Goal: Task Accomplishment & Management: Manage account settings

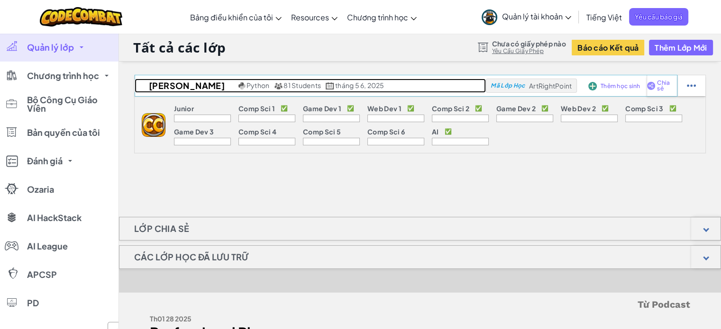
click at [291, 84] on span "81 Students" at bounding box center [301, 85] width 37 height 9
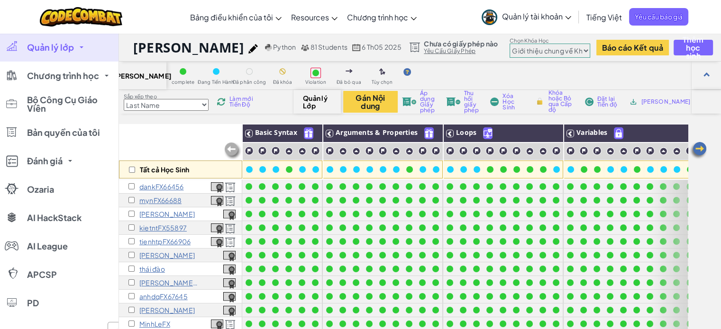
click at [539, 53] on select "Junior Giới thiệu chung về Khoa học máy tính Phát triển trò chơi 1 Phát triển t…" at bounding box center [550, 51] width 81 height 14
select select "57b621e7ad86a6efb5737e64"
click at [510, 44] on select "Junior Giới thiệu chung về Khoa học máy tính Phát triển trò chơi 1 Phát triển t…" at bounding box center [550, 51] width 81 height 14
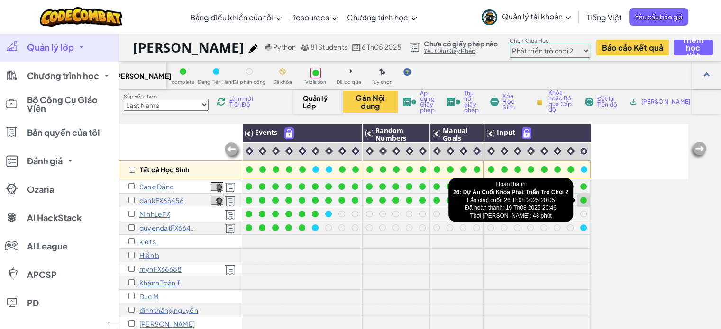
click at [585, 200] on div at bounding box center [583, 200] width 7 height 7
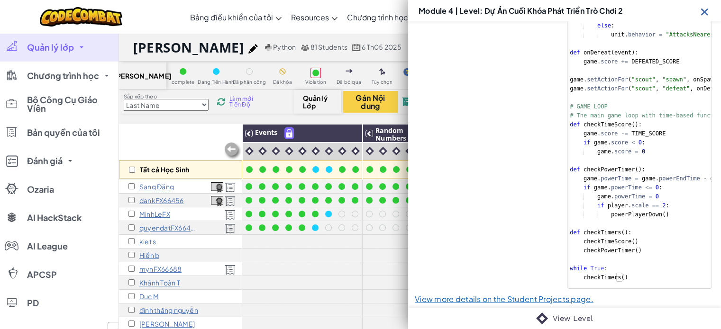
scroll to position [772, 0]
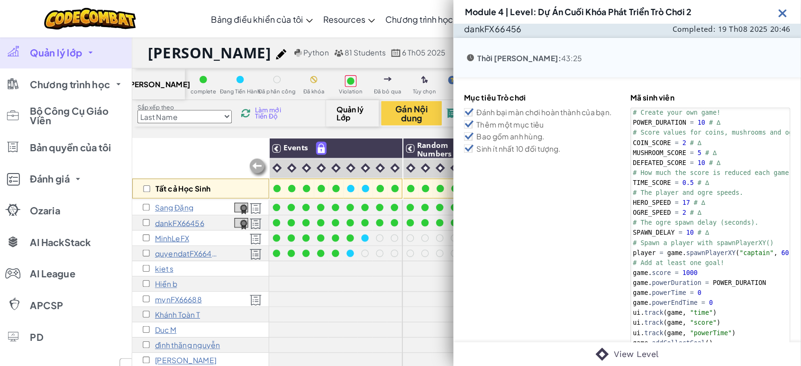
scroll to position [0, 0]
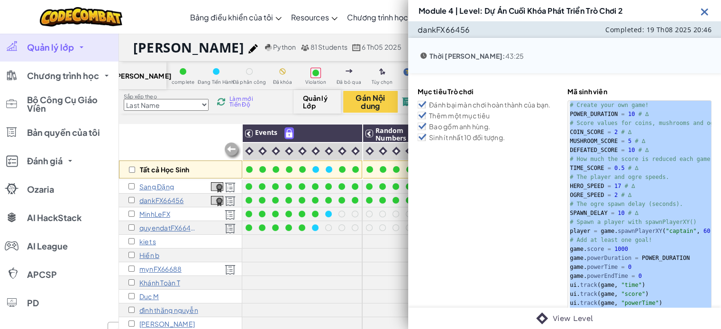
type textarea "while True: checkTimers()"
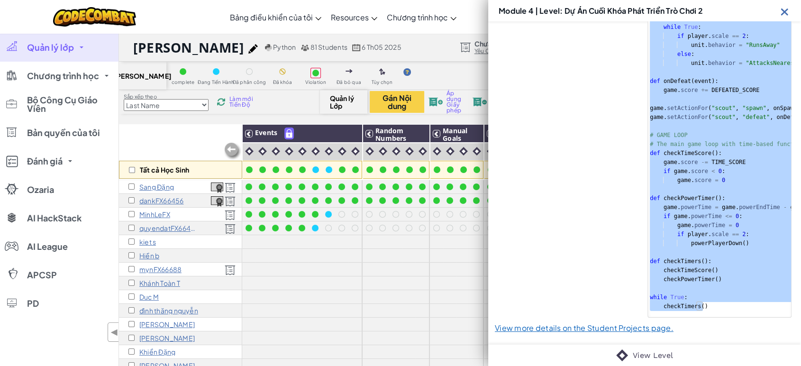
click at [721, 12] on img at bounding box center [785, 12] width 12 height 12
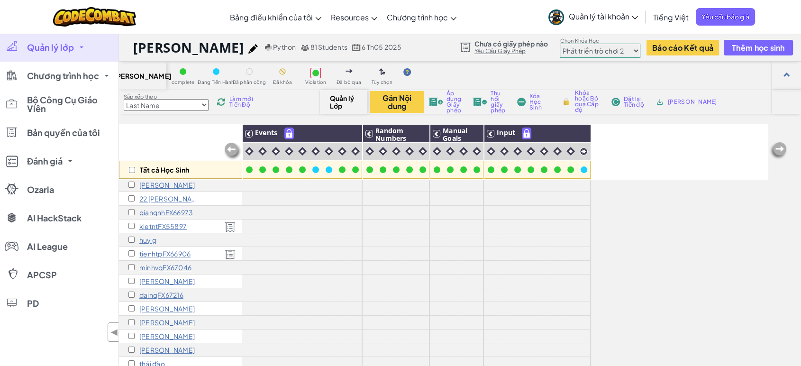
scroll to position [210, 0]
click at [607, 45] on select "Junior Giới thiệu chung về Khoa học máy tính Phát triển trò chơi 1 Phát triển t…" at bounding box center [600, 51] width 81 height 14
select select "5789587aad86a6efb573701e"
click at [560, 44] on select "Junior Giới thiệu chung về Khoa học máy tính Phát triển trò chơi 1 Phát triển t…" at bounding box center [600, 51] width 81 height 14
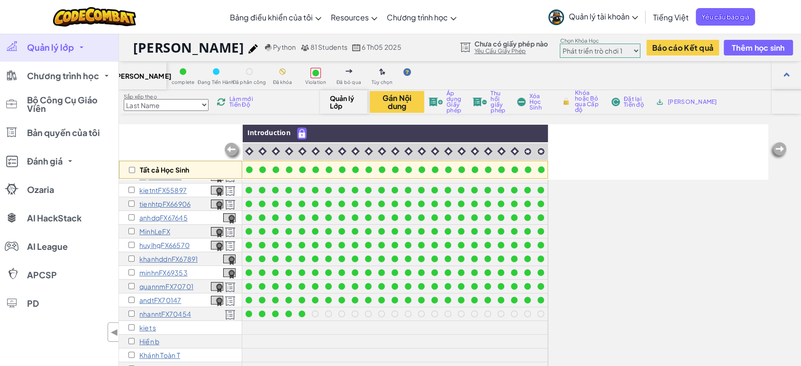
scroll to position [53, 0]
click at [129, 269] on input "checkbox" at bounding box center [131, 271] width 6 height 6
checkbox input "true"
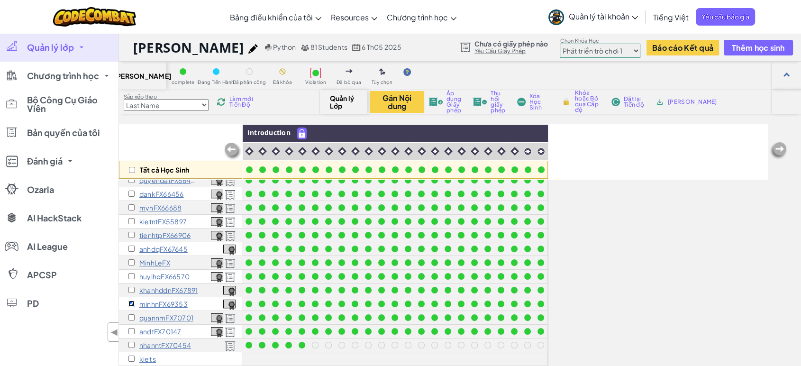
scroll to position [0, 0]
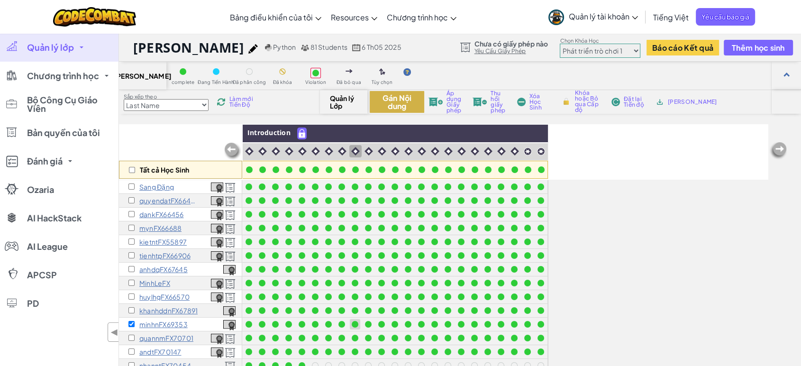
click at [387, 103] on button "Gán Nội dung" at bounding box center [397, 102] width 55 height 22
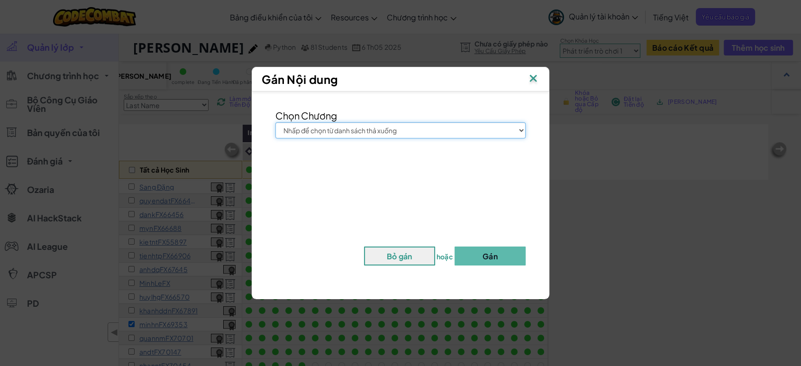
click at [392, 127] on select "Nhấp để chọn từ danh sách thả xuống Junior Giới thiệu chung về Khoa học máy tín…" at bounding box center [400, 130] width 250 height 16
select select "Game Development 1"
click at [275, 122] on select "Nhấp để chọn từ danh sách thả xuống Junior Giới thiệu chung về Khoa học máy tín…" at bounding box center [400, 130] width 250 height 16
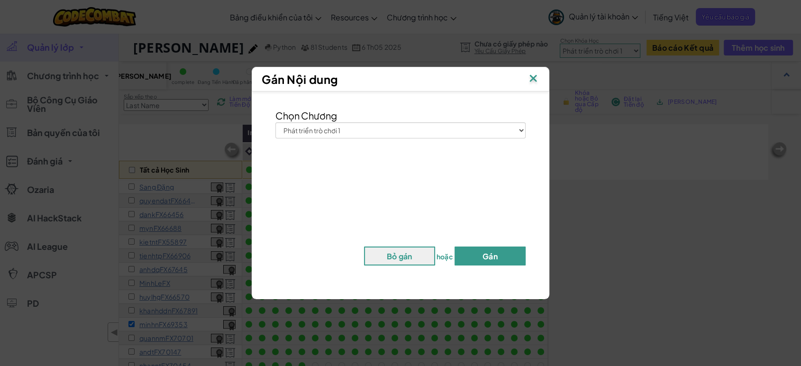
click at [473, 261] on button "Gán" at bounding box center [490, 255] width 71 height 19
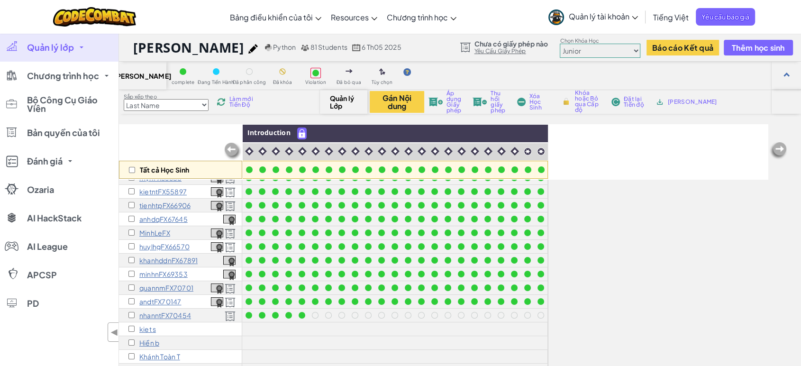
scroll to position [53, 0]
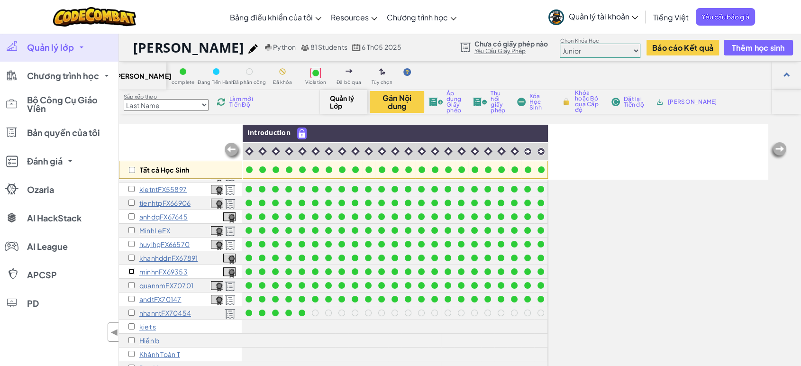
click at [130, 273] on input "checkbox" at bounding box center [131, 271] width 6 height 6
checkbox input "true"
click at [393, 102] on button "Gán Nội dung" at bounding box center [397, 102] width 55 height 22
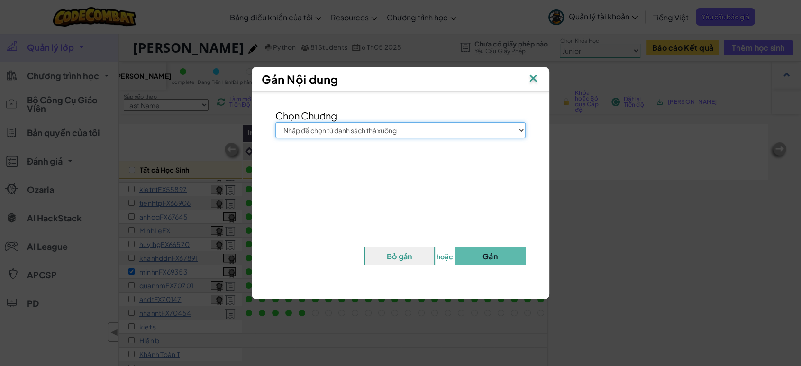
click at [384, 130] on select "Nhấp để chọn từ danh sách thả xuống Junior Giới thiệu chung về Khoa học máy tín…" at bounding box center [400, 130] width 250 height 16
select select "Web Development 1"
click at [275, 122] on select "Nhấp để chọn từ danh sách thả xuống Junior Giới thiệu chung về Khoa học máy tín…" at bounding box center [400, 130] width 250 height 16
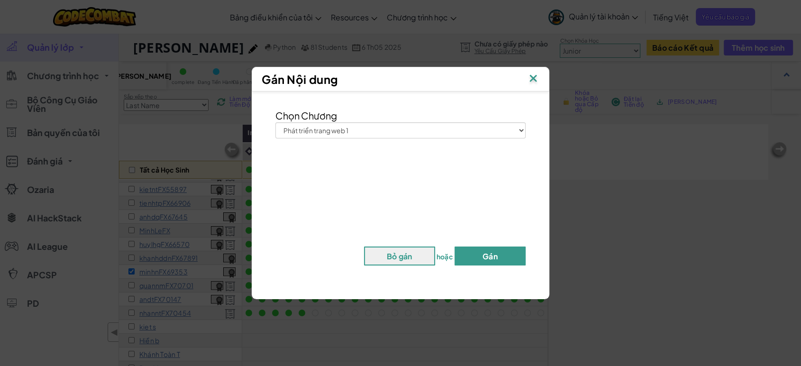
click at [474, 255] on button "Gán" at bounding box center [490, 255] width 71 height 19
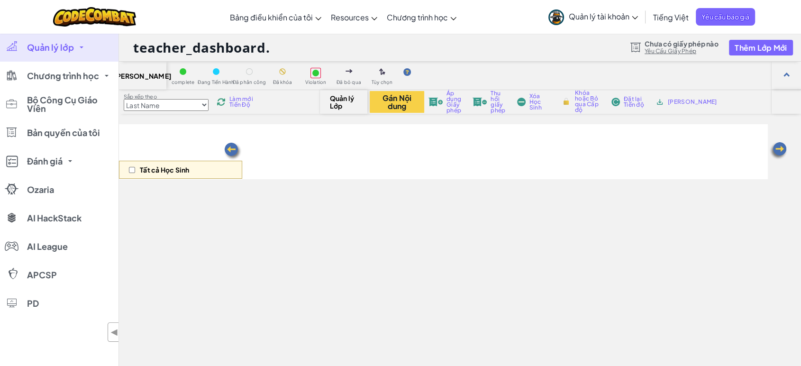
select select "5789587aad86a6efb573701e"
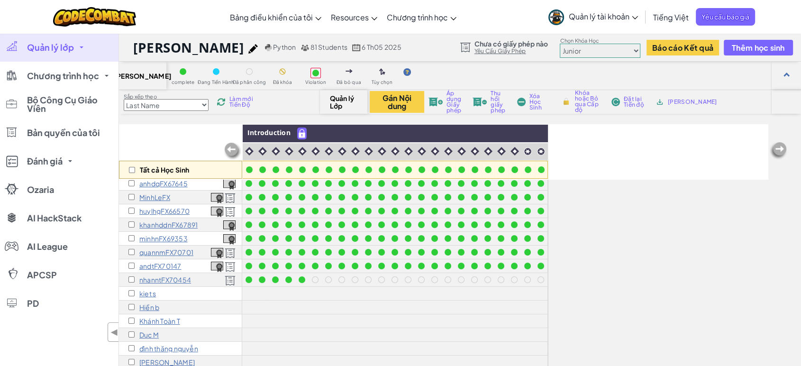
scroll to position [53, 0]
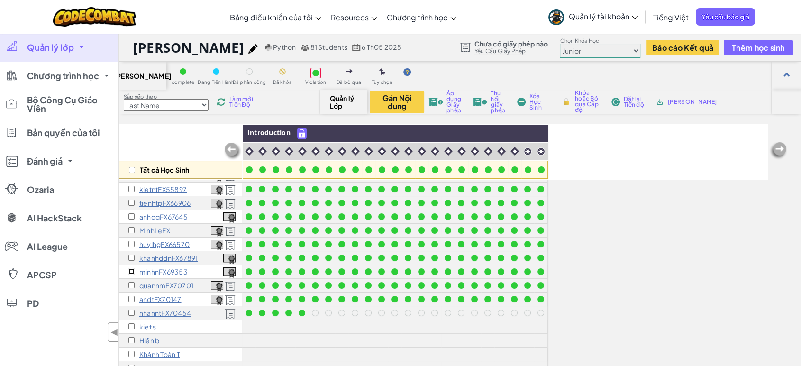
click at [130, 272] on input "checkbox" at bounding box center [131, 271] width 6 height 6
checkbox input "true"
click at [157, 269] on p "minhnFX69353" at bounding box center [163, 272] width 48 height 8
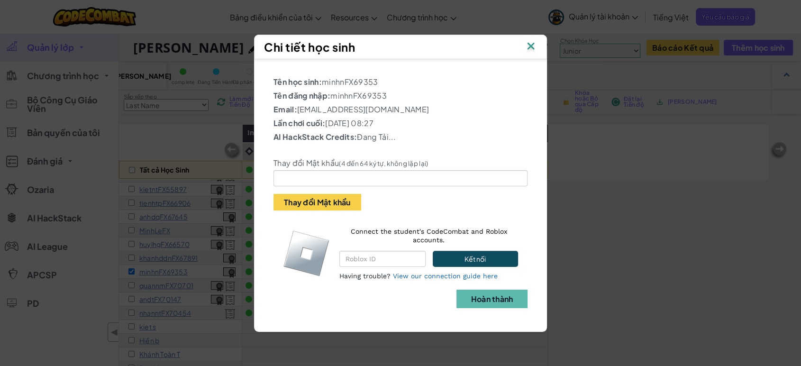
click at [535, 45] on img at bounding box center [531, 47] width 12 height 14
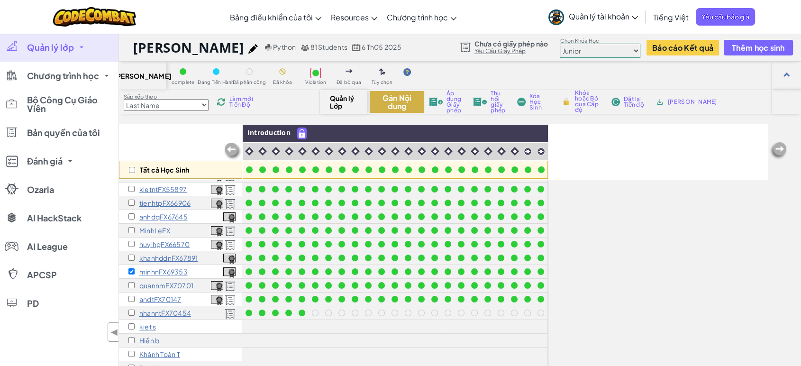
click at [410, 109] on button "Gán Nội dung" at bounding box center [397, 102] width 55 height 22
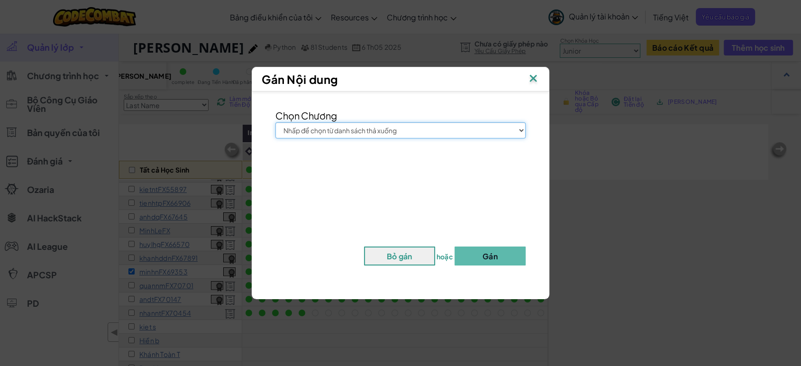
click at [389, 125] on select "Nhấp để chọn từ danh sách thả xuống Junior Giới thiệu chung về Khoa học máy tín…" at bounding box center [400, 130] width 250 height 16
select select "Web Development 1"
click at [275, 122] on select "Nhấp để chọn từ danh sách thả xuống Junior Giới thiệu chung về Khoa học máy tín…" at bounding box center [400, 130] width 250 height 16
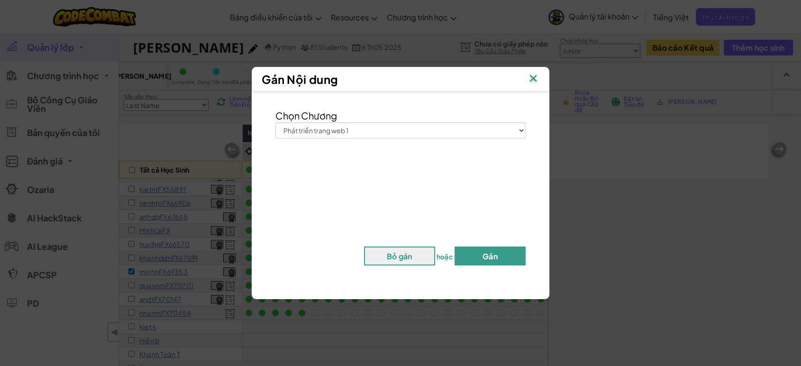
click at [481, 262] on button "Gán" at bounding box center [490, 255] width 71 height 19
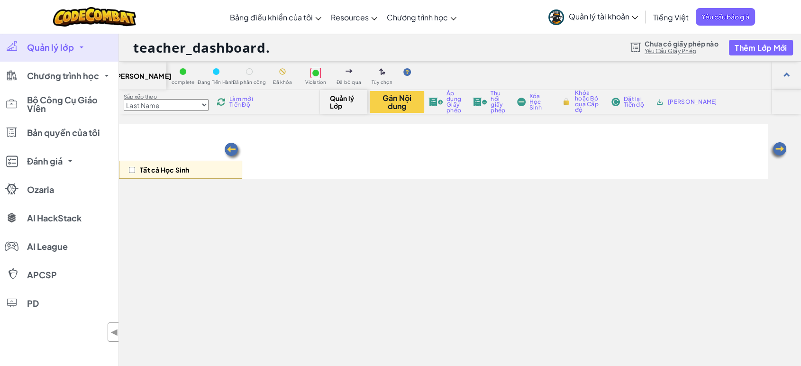
select select "5789587aad86a6efb573701e"
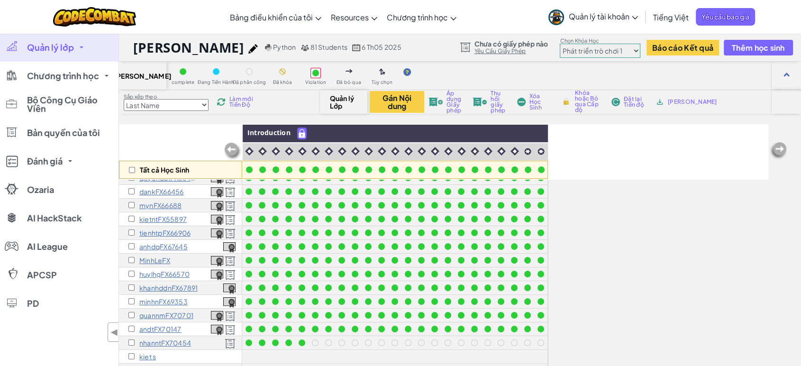
scroll to position [53, 0]
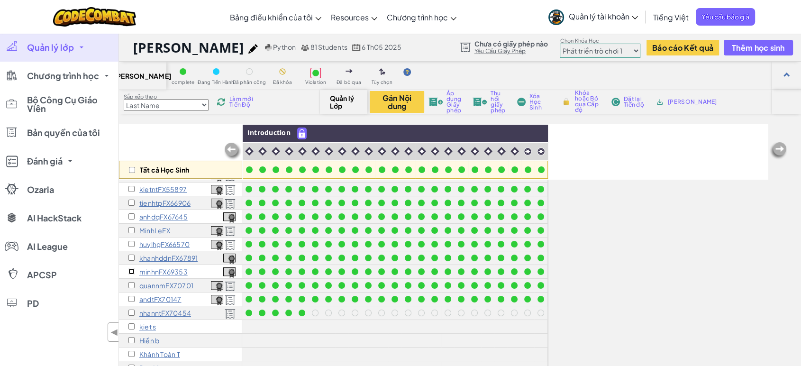
click at [129, 273] on input "checkbox" at bounding box center [131, 271] width 6 height 6
checkbox input "true"
click at [390, 94] on button "Gán Nội dung" at bounding box center [397, 102] width 55 height 22
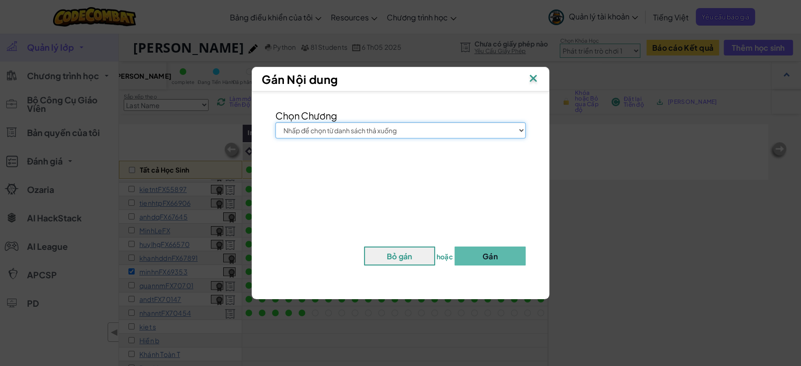
click at [407, 135] on select "Nhấp để chọn từ danh sách thả xuống Junior Giới thiệu chung về Khoa học máy tín…" at bounding box center [400, 130] width 250 height 16
select select "Web Development 1"
click at [275, 122] on select "Nhấp để chọn từ danh sách thả xuống Junior Giới thiệu chung về Khoa học máy tín…" at bounding box center [400, 130] width 250 height 16
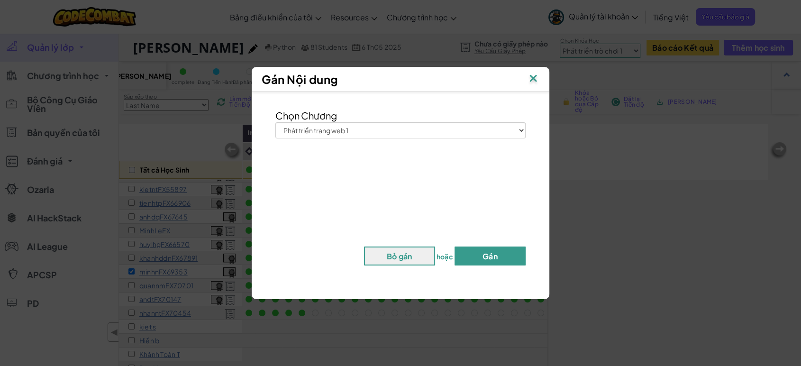
click at [499, 258] on button "Gán" at bounding box center [490, 255] width 71 height 19
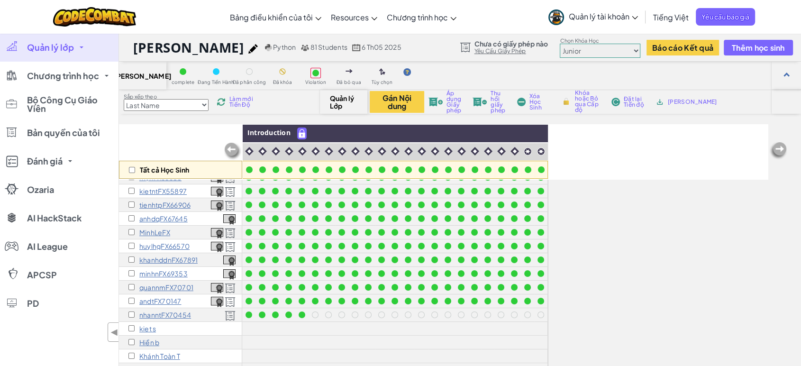
scroll to position [53, 0]
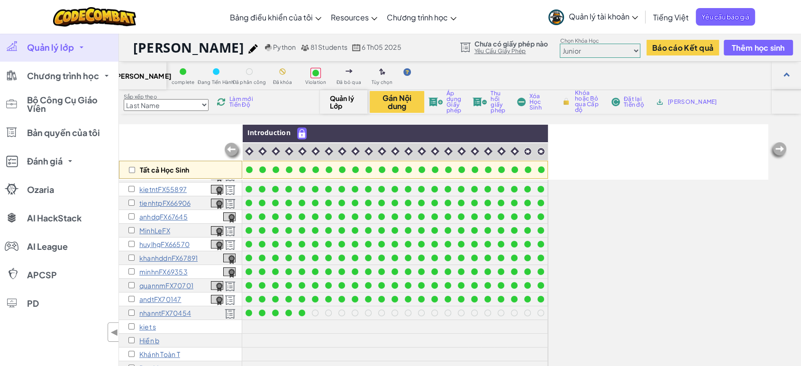
click at [127, 270] on div "minhnFX69353" at bounding box center [180, 272] width 123 height 14
click at [132, 270] on input "checkbox" at bounding box center [131, 271] width 6 height 6
checkbox input "true"
click at [384, 102] on button "Gán Nội dung" at bounding box center [397, 102] width 55 height 22
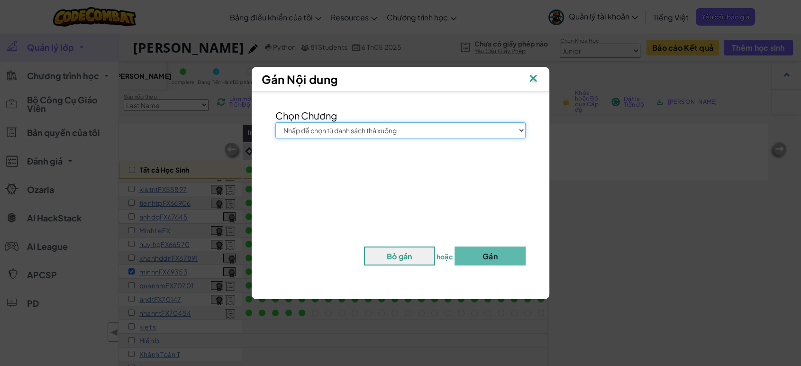
click at [381, 127] on select "Nhấp để chọn từ danh sách thả xuống Junior Giới thiệu chung về Khoa học máy tín…" at bounding box center [400, 130] width 250 height 16
select select "Web Development 1"
click at [275, 122] on select "Nhấp để chọn từ danh sách thả xuống Junior Giới thiệu chung về Khoa học máy tín…" at bounding box center [400, 130] width 250 height 16
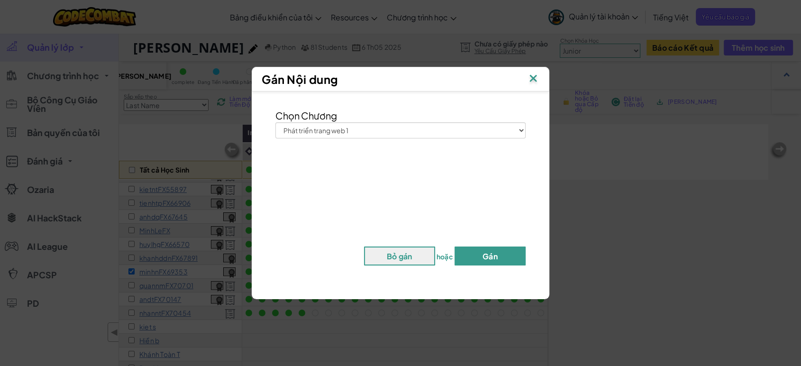
click at [485, 263] on button "Gán" at bounding box center [490, 255] width 71 height 19
